Goal: Information Seeking & Learning: Learn about a topic

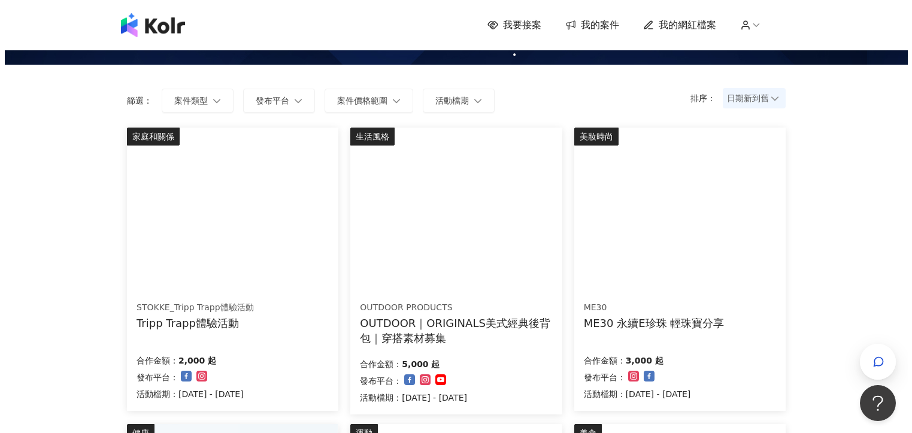
scroll to position [56, 0]
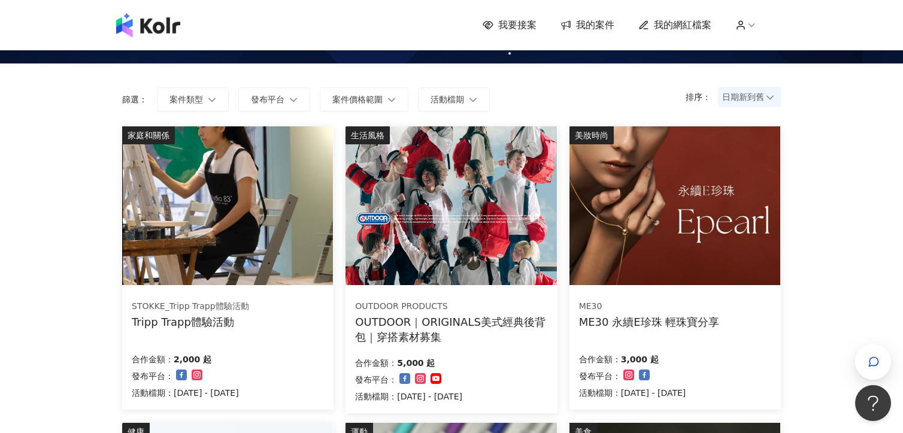
click at [160, 271] on img at bounding box center [227, 205] width 211 height 159
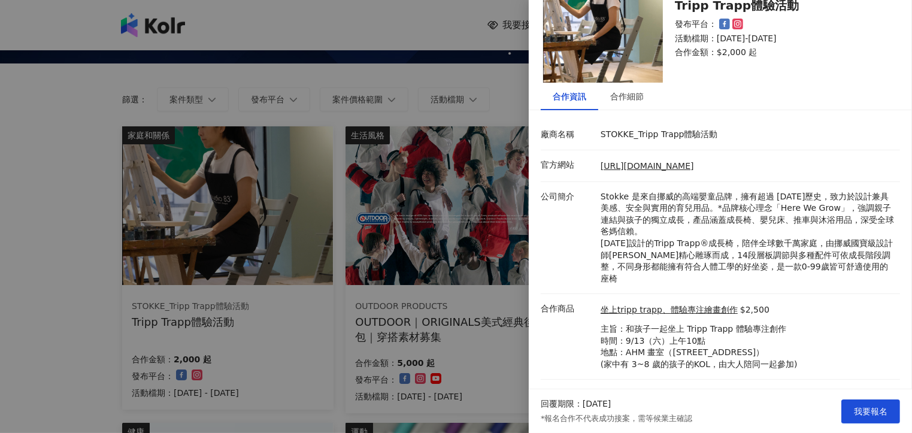
scroll to position [55, 0]
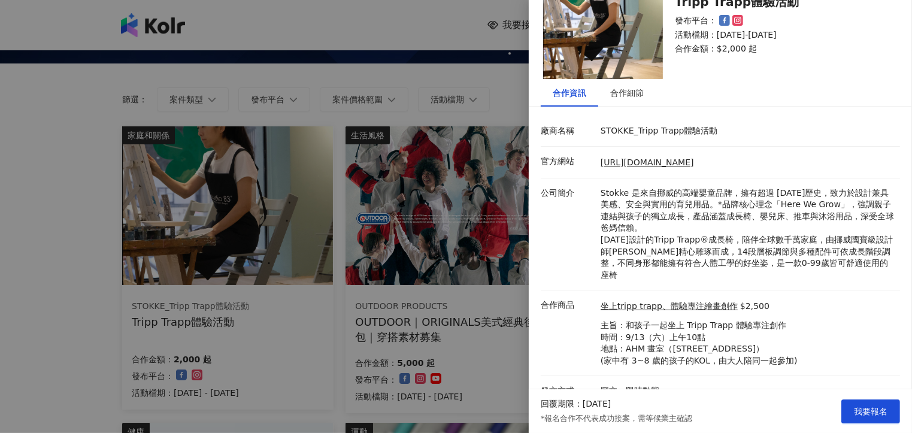
click at [414, 241] on div at bounding box center [456, 216] width 912 height 433
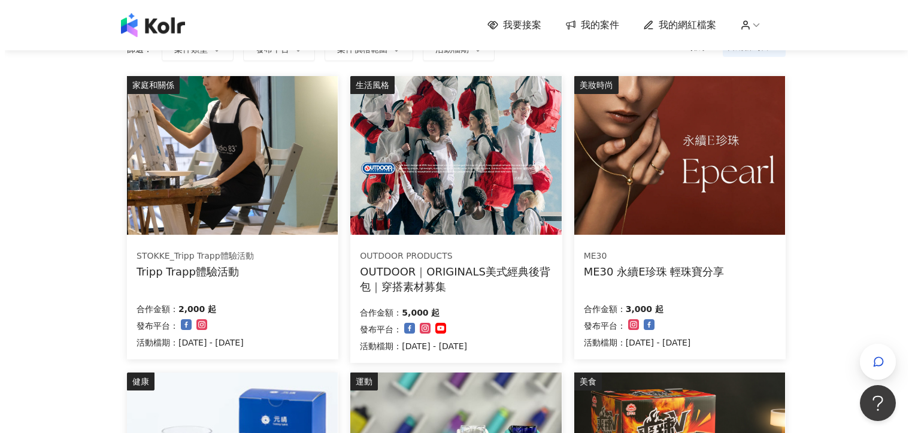
scroll to position [108, 0]
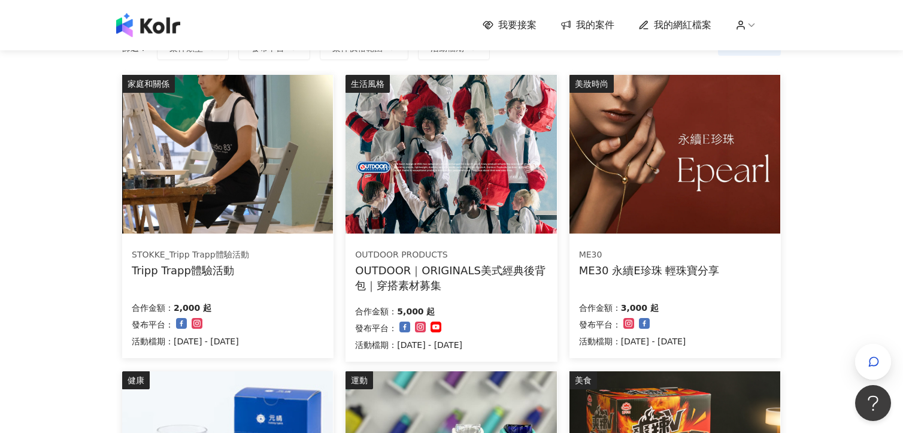
click at [672, 207] on img at bounding box center [674, 154] width 211 height 159
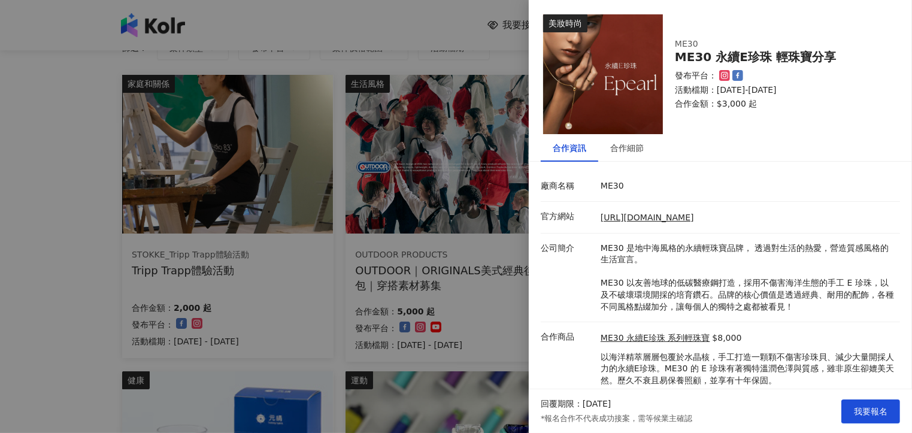
scroll to position [36, 0]
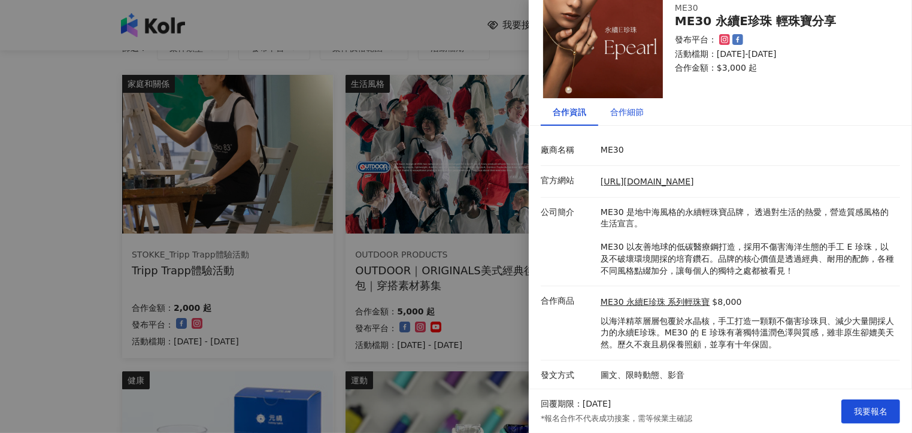
click at [623, 118] on div "合作細節" at bounding box center [627, 111] width 34 height 13
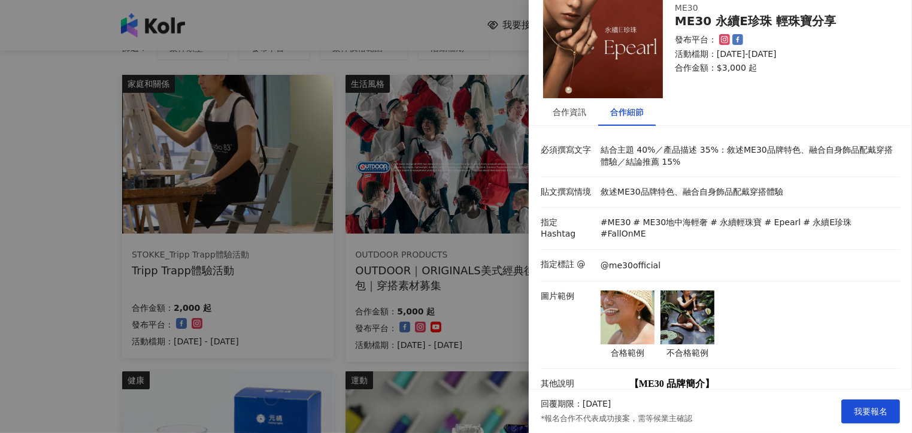
click at [636, 298] on img at bounding box center [628, 317] width 54 height 54
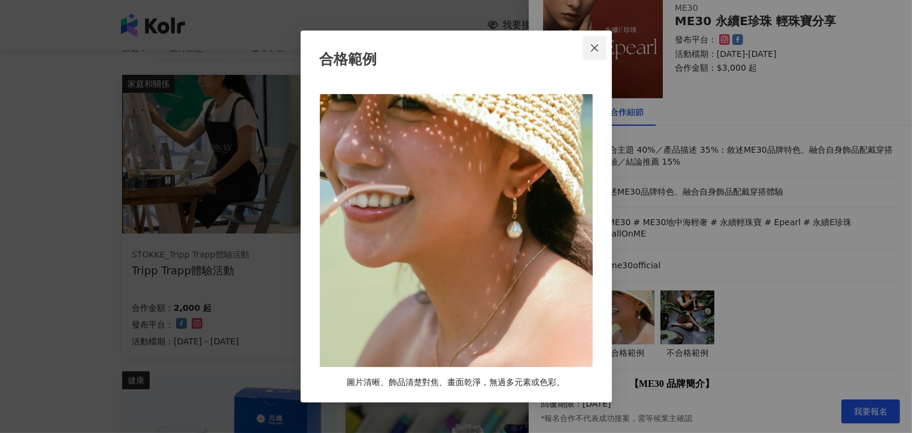
click at [598, 47] on icon "close" at bounding box center [595, 48] width 10 height 10
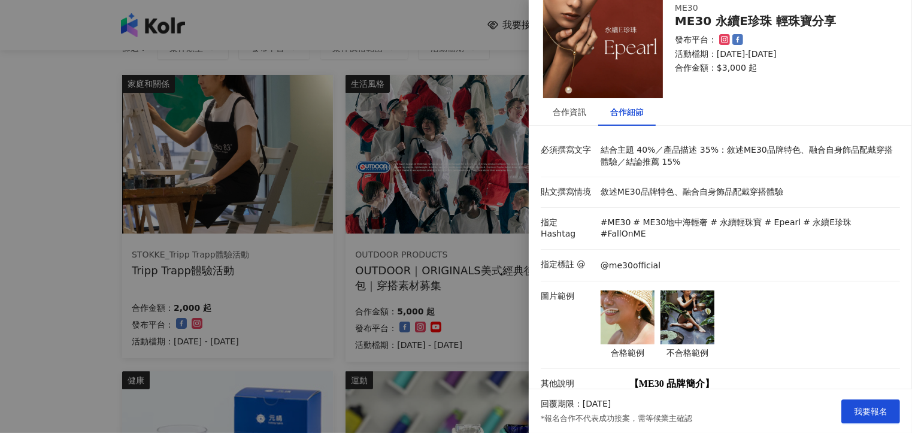
click at [680, 313] on img at bounding box center [688, 317] width 54 height 54
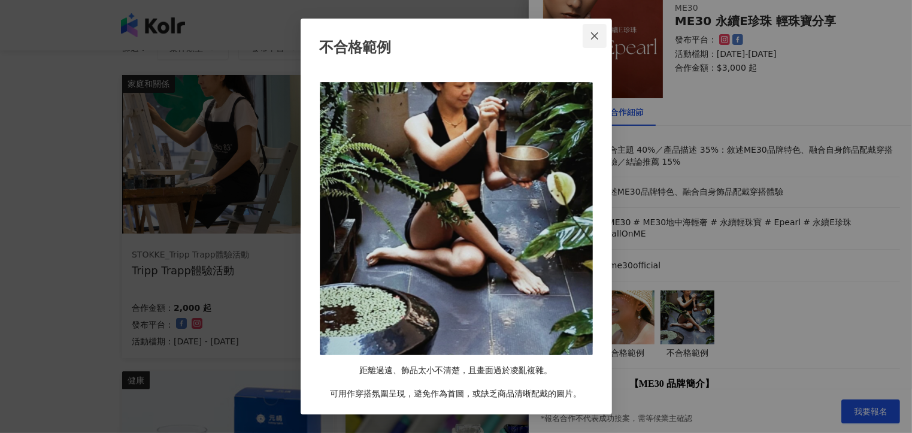
click at [596, 37] on icon "close" at bounding box center [594, 35] width 7 height 7
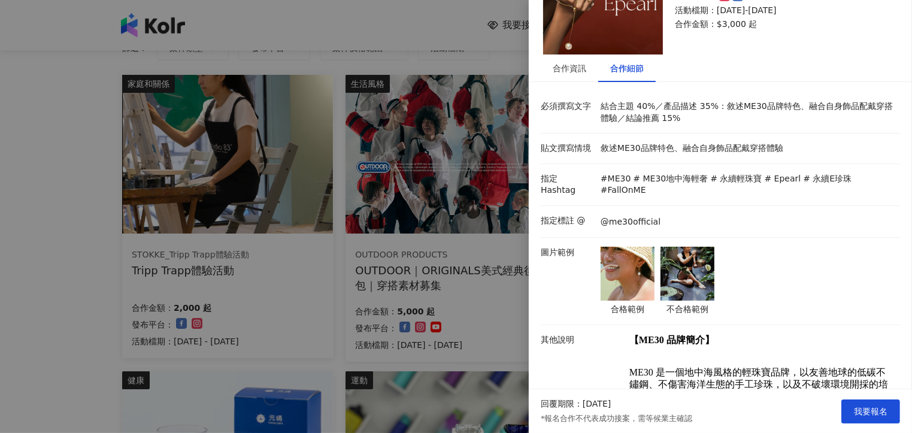
scroll to position [55, 0]
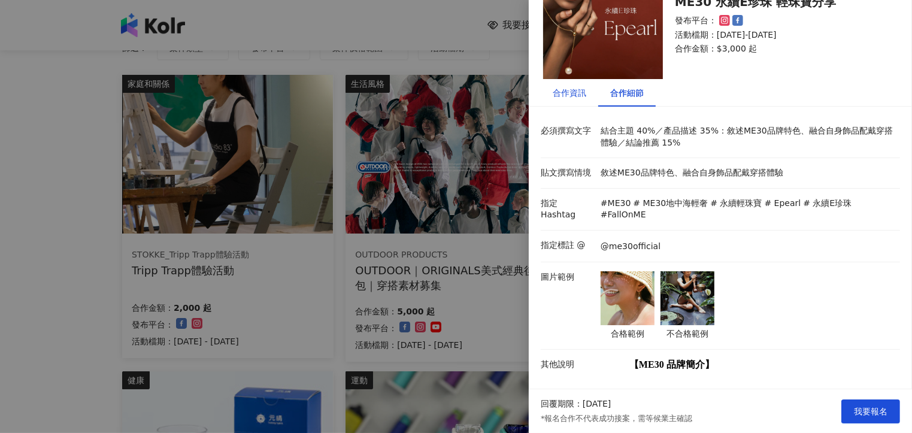
click at [564, 95] on div "合作資訊" at bounding box center [570, 92] width 34 height 13
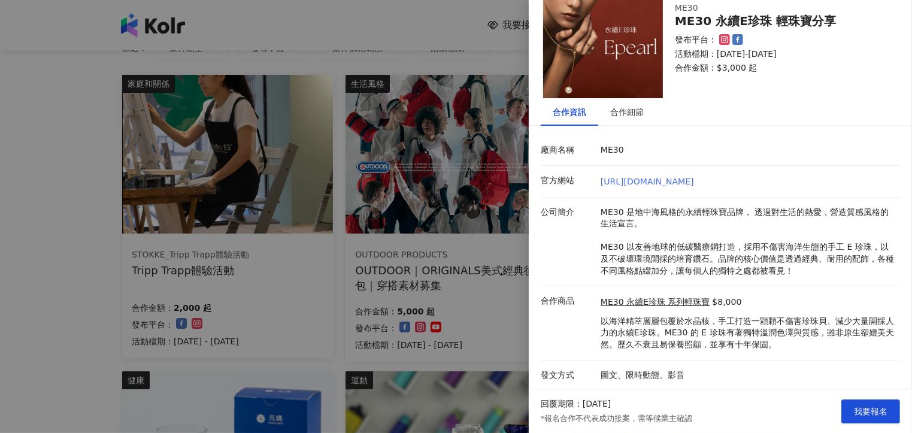
click at [649, 179] on link "[URL][DOMAIN_NAME]" at bounding box center [647, 182] width 93 height 10
click at [399, 212] on div at bounding box center [456, 216] width 912 height 433
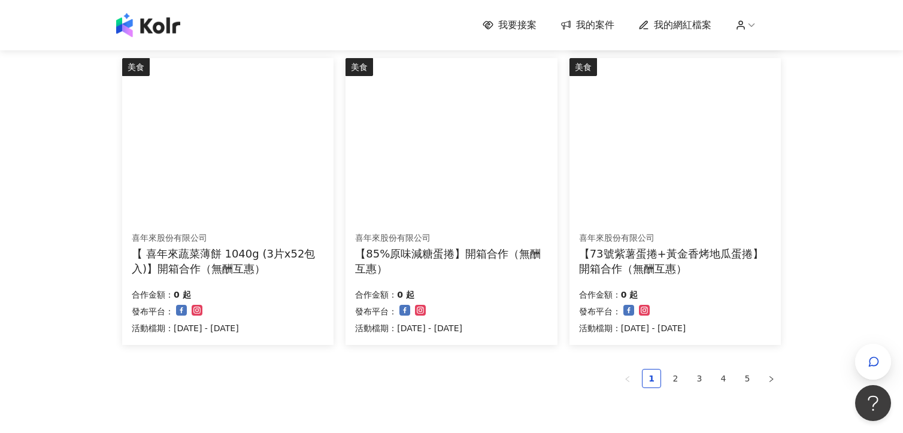
scroll to position [721, 0]
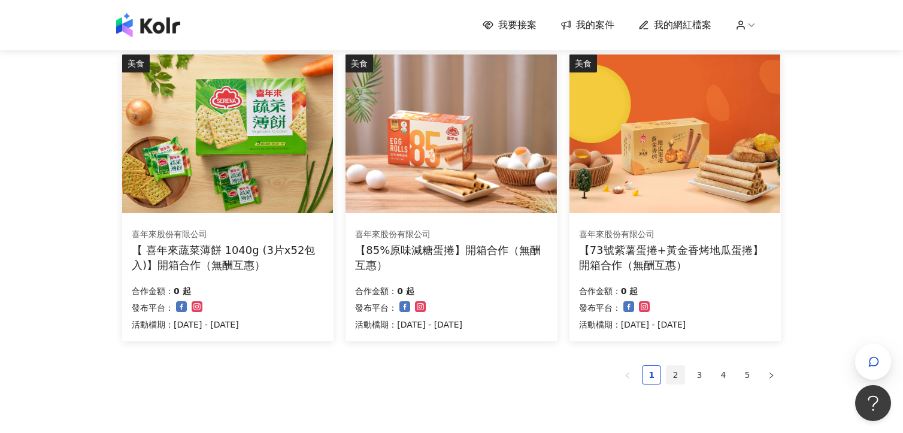
click at [676, 379] on link "2" at bounding box center [676, 375] width 18 height 18
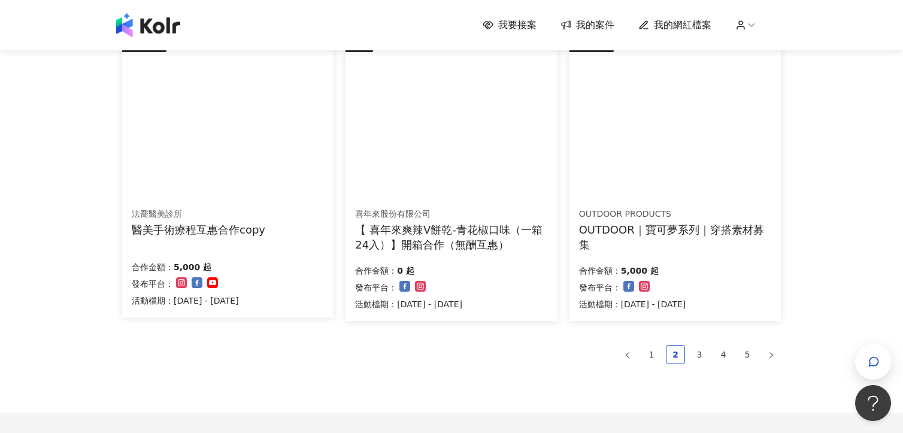
scroll to position [853, 0]
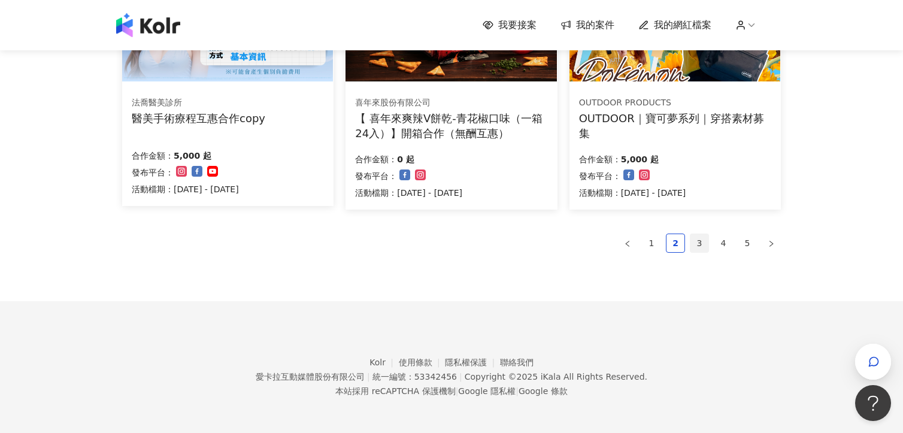
click at [698, 240] on link "3" at bounding box center [699, 243] width 18 height 18
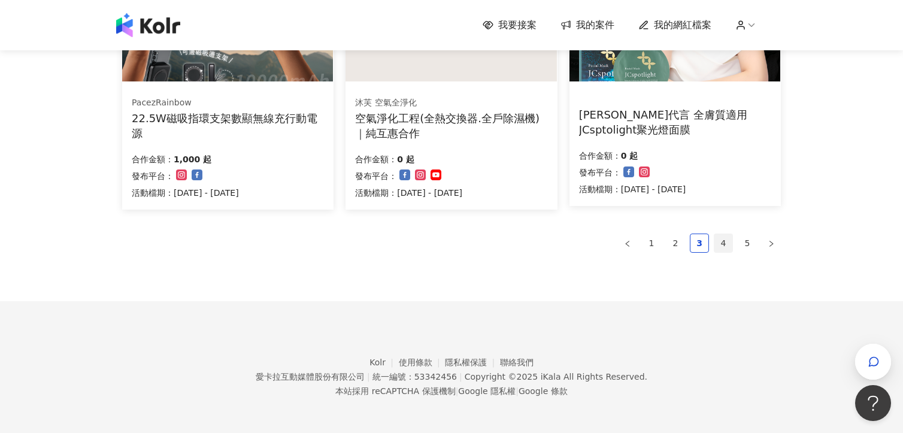
click at [722, 245] on link "4" at bounding box center [723, 243] width 18 height 18
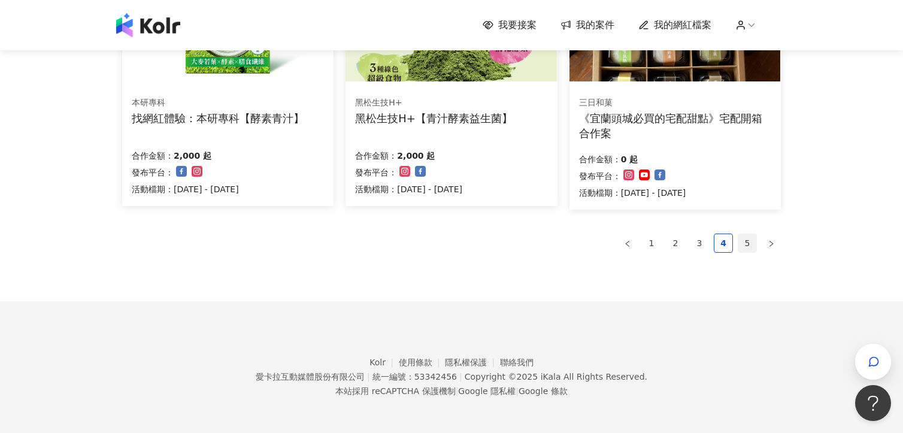
click at [745, 244] on link "5" at bounding box center [747, 243] width 18 height 18
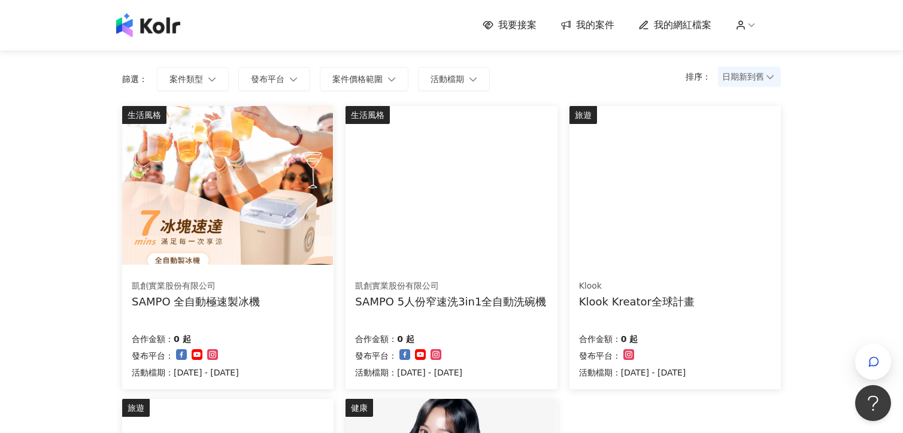
scroll to position [0, 0]
